Goal: Register for event/course

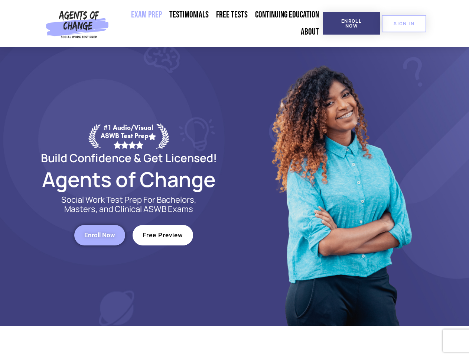
click at [235, 178] on div at bounding box center [341, 186] width 212 height 279
click at [351, 23] on span "Enroll Now" at bounding box center [352, 24] width 34 height 10
click at [404, 23] on span "SIGN IN" at bounding box center [404, 23] width 21 height 5
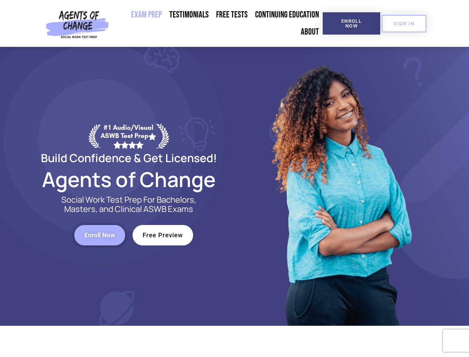
click at [100, 235] on span "Enroll Now" at bounding box center [99, 235] width 31 height 6
click at [163, 235] on span "Free Preview" at bounding box center [163, 235] width 40 height 6
